Goal: Transaction & Acquisition: Download file/media

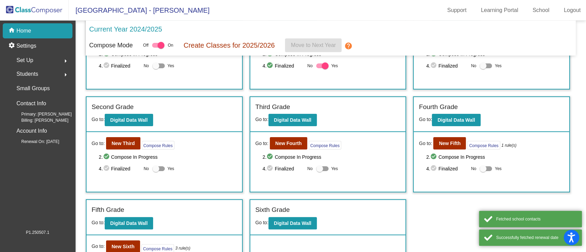
scroll to position [73, 0]
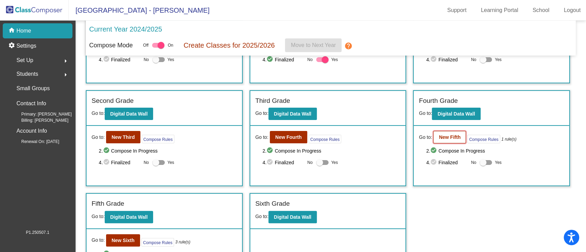
click at [445, 136] on b "New Fifth" at bounding box center [450, 137] width 22 height 5
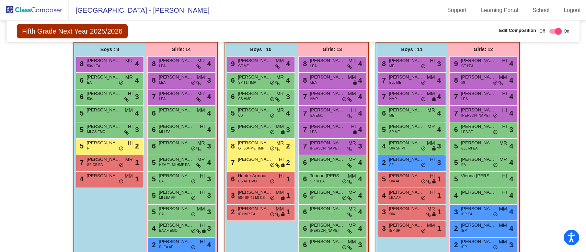
scroll to position [201, 0]
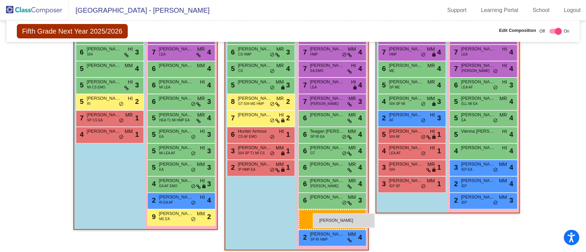
drag, startPoint x: 169, startPoint y: 231, endPoint x: 313, endPoint y: 214, distance: 144.6
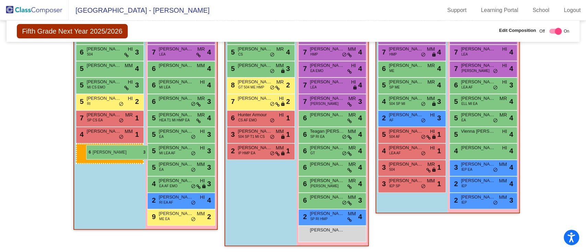
drag, startPoint x: 257, startPoint y: 54, endPoint x: 86, endPoint y: 145, distance: 193.6
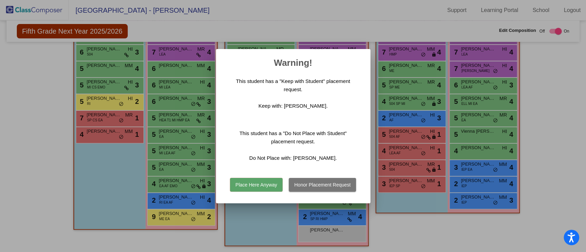
click at [262, 182] on button "Place Here Anyway" at bounding box center [256, 185] width 53 height 14
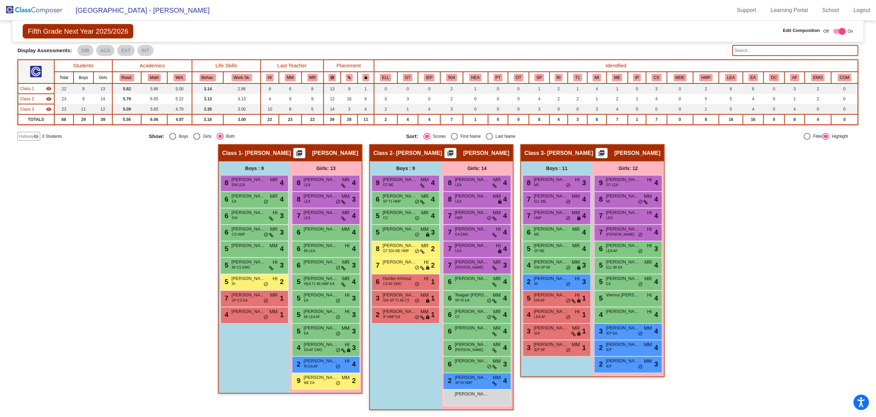
scroll to position [36, 0]
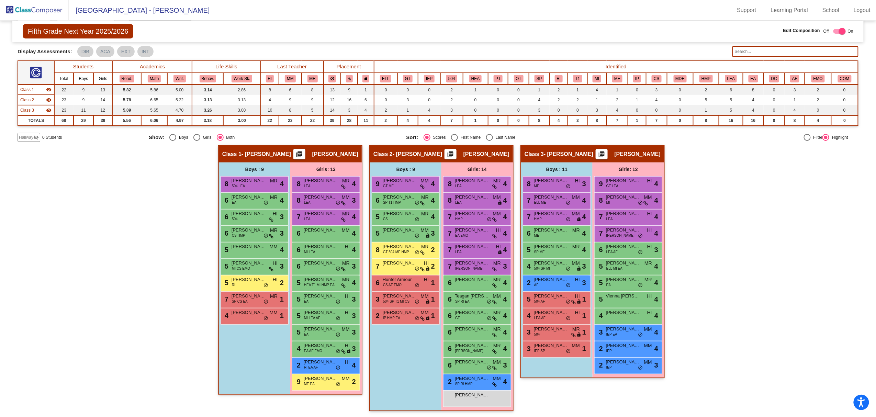
click at [42, 4] on img at bounding box center [34, 10] width 69 height 20
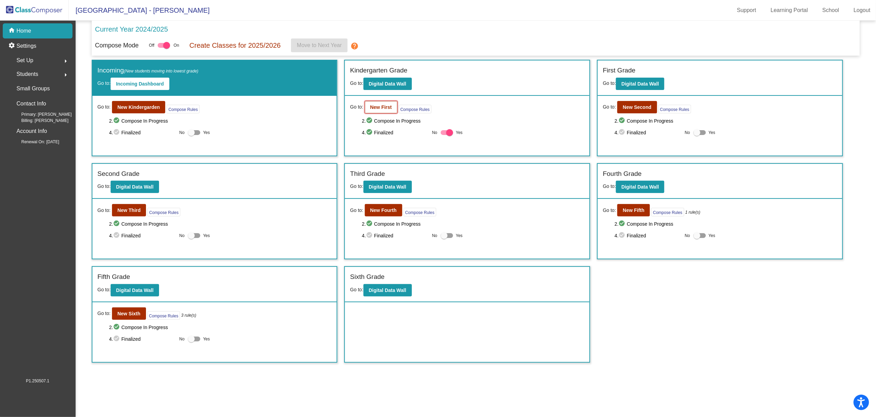
click at [382, 106] on b "New First" at bounding box center [381, 106] width 22 height 5
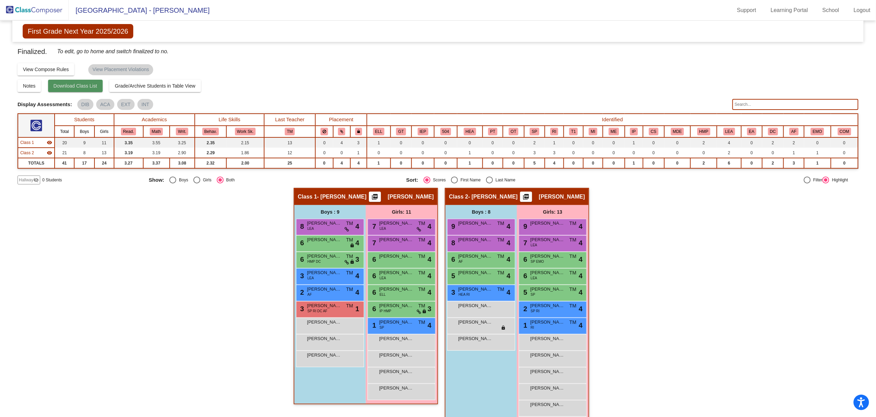
click at [65, 83] on span "Download Class List" at bounding box center [76, 85] width 44 height 5
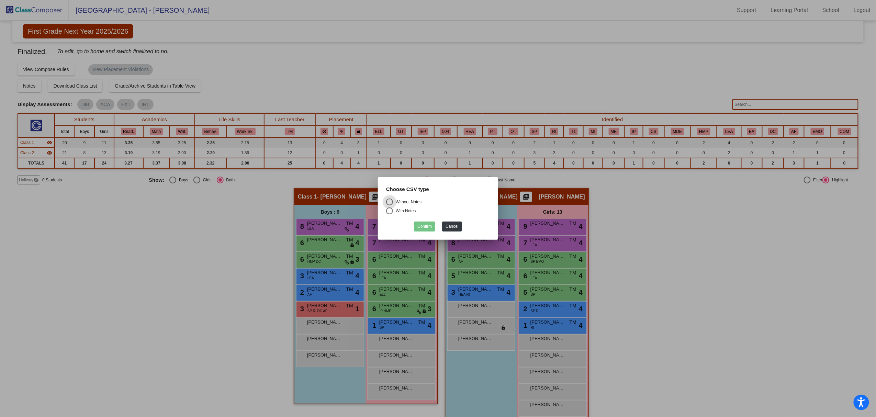
click at [399, 201] on div "Without Notes" at bounding box center [407, 202] width 29 height 6
click at [389, 205] on input "Without Notes" at bounding box center [389, 205] width 0 height 0
radio input "true"
click at [426, 226] on button "Confirm" at bounding box center [424, 227] width 21 height 10
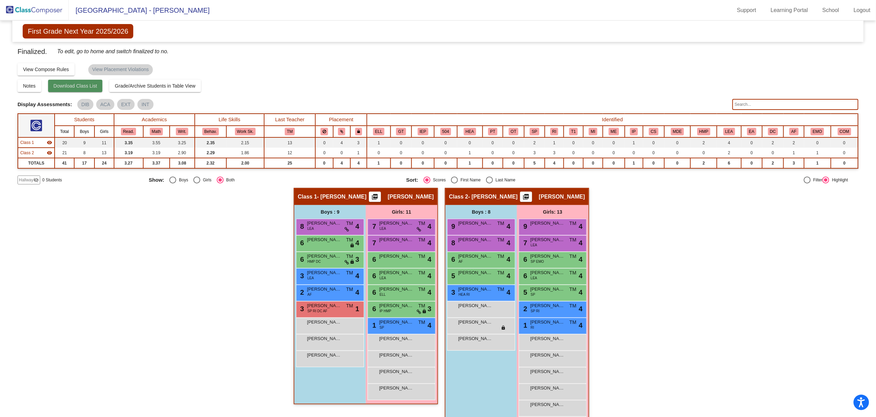
click at [84, 87] on span "Download Class List" at bounding box center [76, 85] width 44 height 5
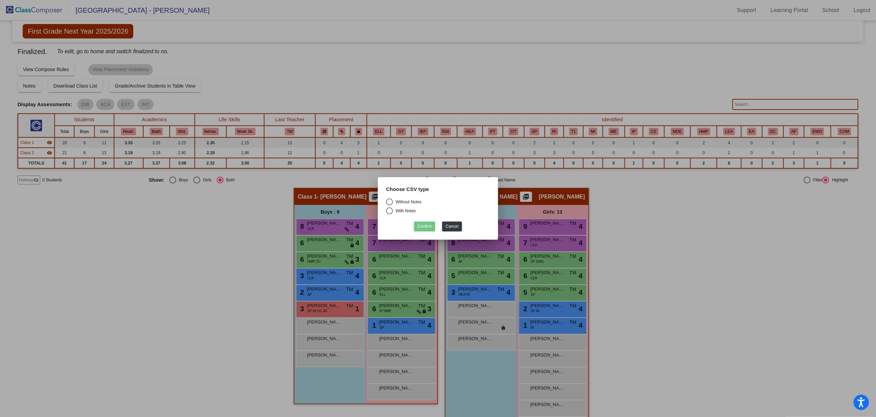
click at [391, 201] on div "Select an option" at bounding box center [389, 202] width 7 height 7
click at [389, 205] on input "Without Notes" at bounding box center [389, 205] width 0 height 0
radio input "true"
click at [425, 227] on button "Confirm" at bounding box center [424, 227] width 21 height 10
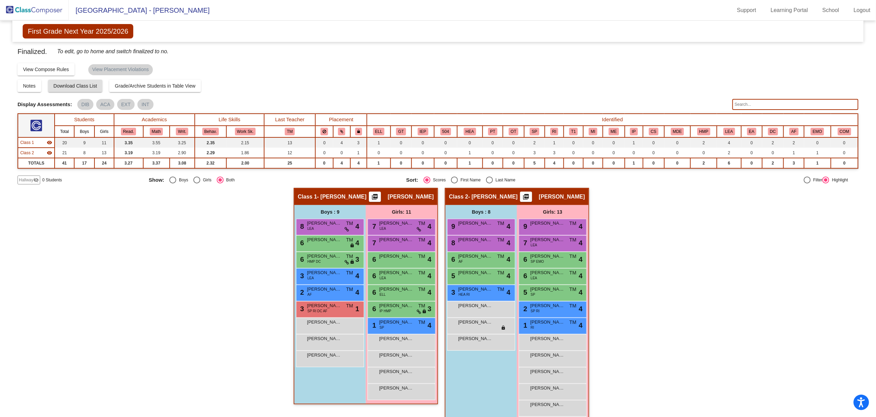
click at [210, 52] on div "Finalized. To edit, go to home and switch finalized to no." at bounding box center [438, 54] width 841 height 16
